Goal: Information Seeking & Learning: Learn about a topic

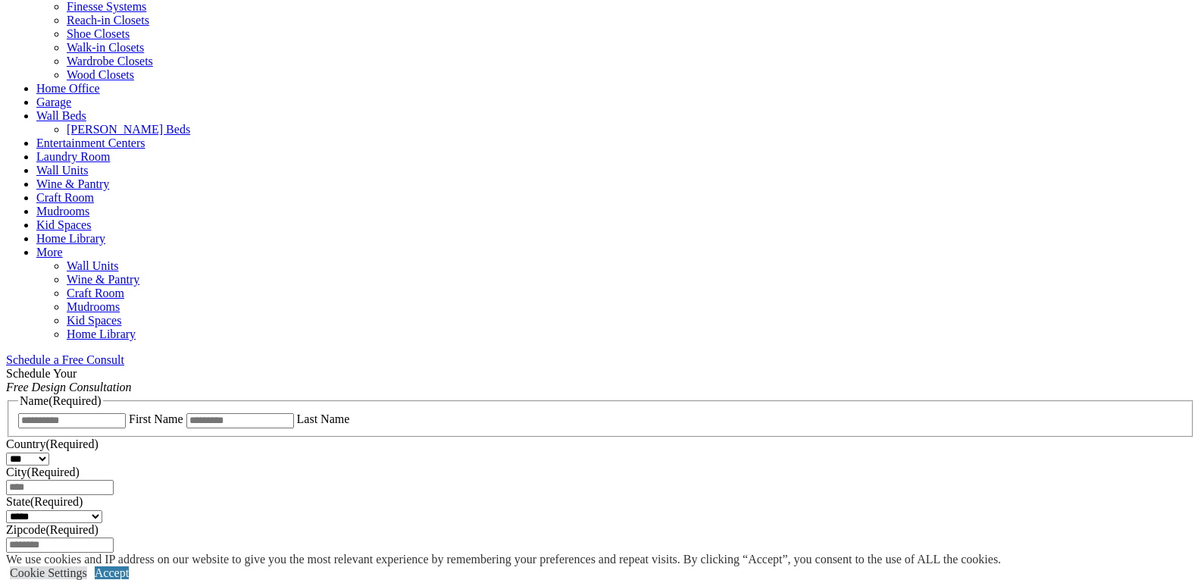
scroll to position [758, 0]
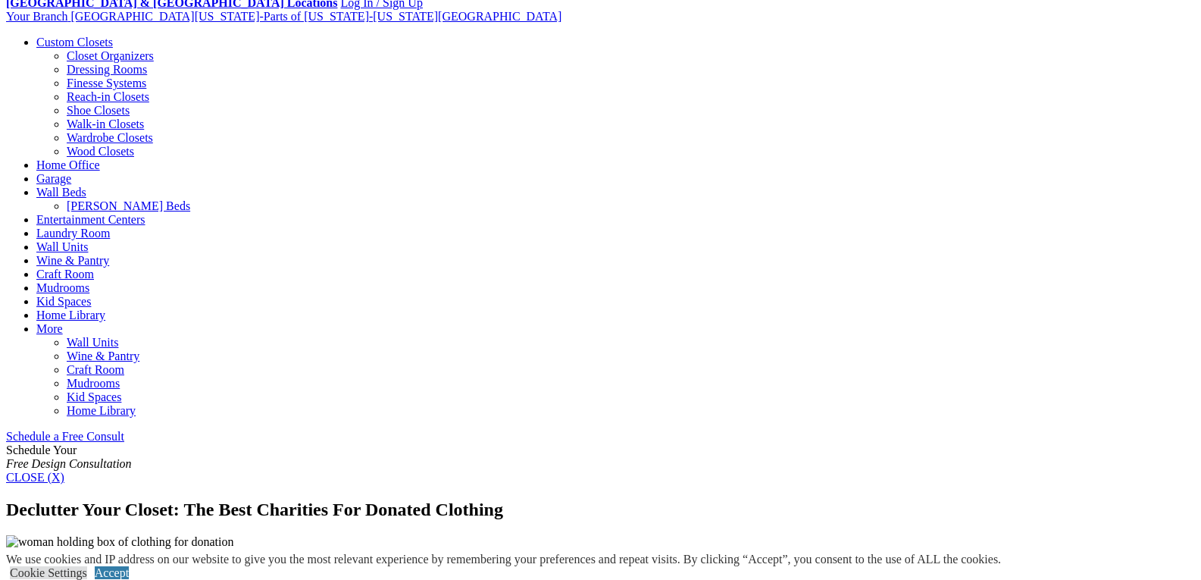
scroll to position [379, 0]
